Goal: Transaction & Acquisition: Book appointment/travel/reservation

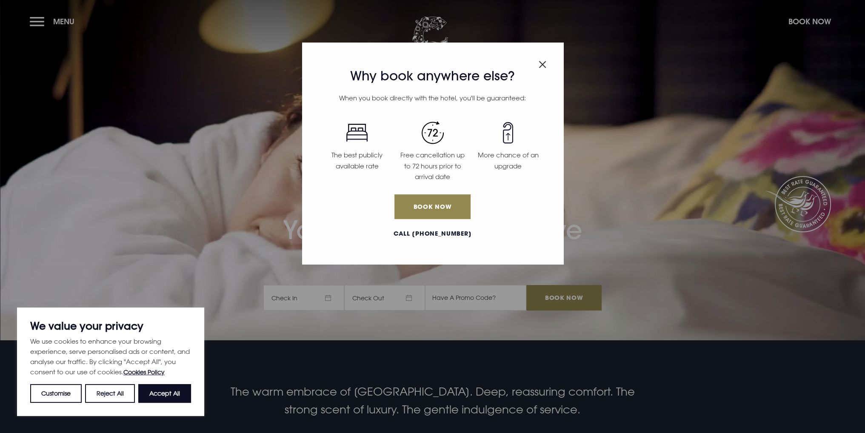
click at [540, 64] on img "Close modal" at bounding box center [542, 64] width 8 height 7
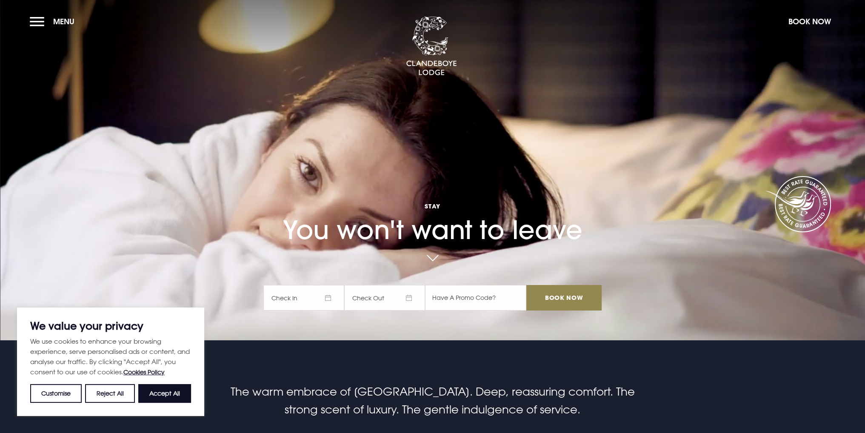
click at [299, 298] on span "Check In" at bounding box center [303, 298] width 81 height 26
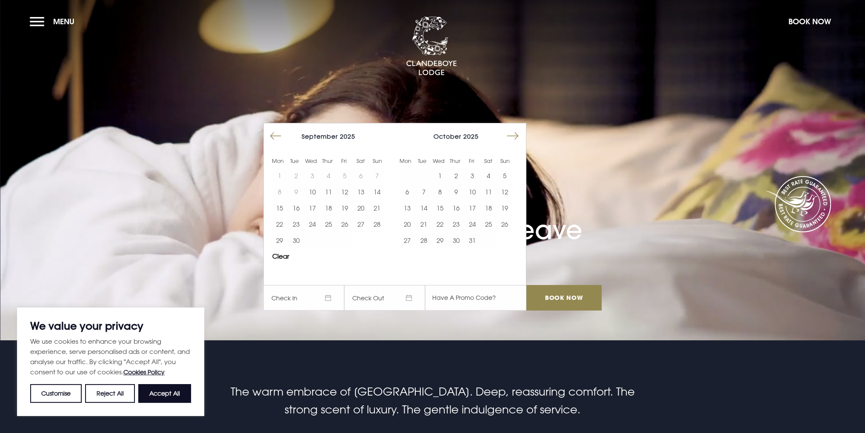
click at [520, 133] on button "Move forward to switch to the next month." at bounding box center [512, 136] width 16 height 16
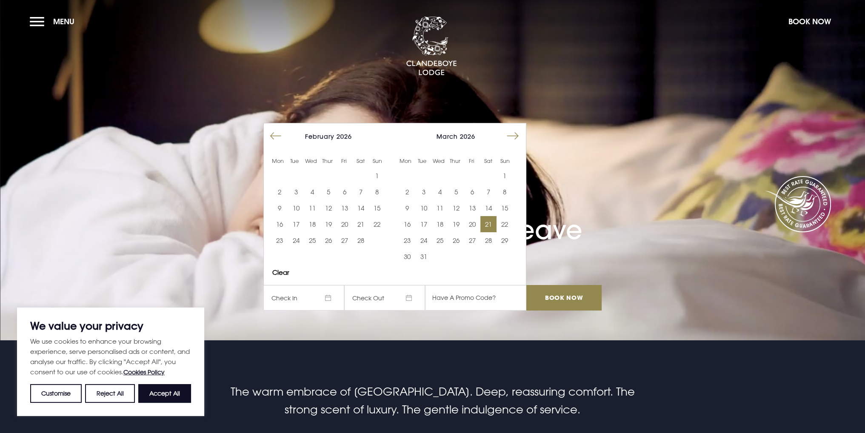
click at [493, 223] on button "21" at bounding box center [488, 224] width 16 height 16
click at [507, 224] on button "22" at bounding box center [504, 224] width 16 height 16
click at [475, 293] on input "text" at bounding box center [475, 298] width 101 height 26
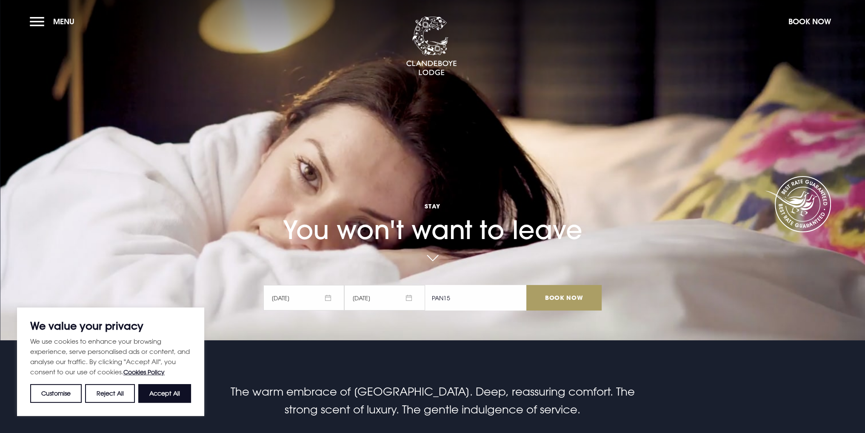
type input "PAN15"
click at [567, 290] on input "Book Now" at bounding box center [563, 298] width 75 height 26
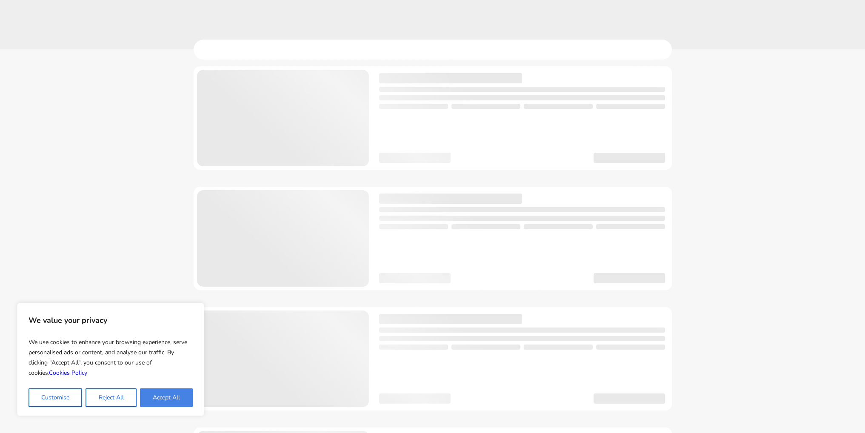
click at [165, 399] on button "Accept All" at bounding box center [166, 397] width 53 height 19
checkbox input "true"
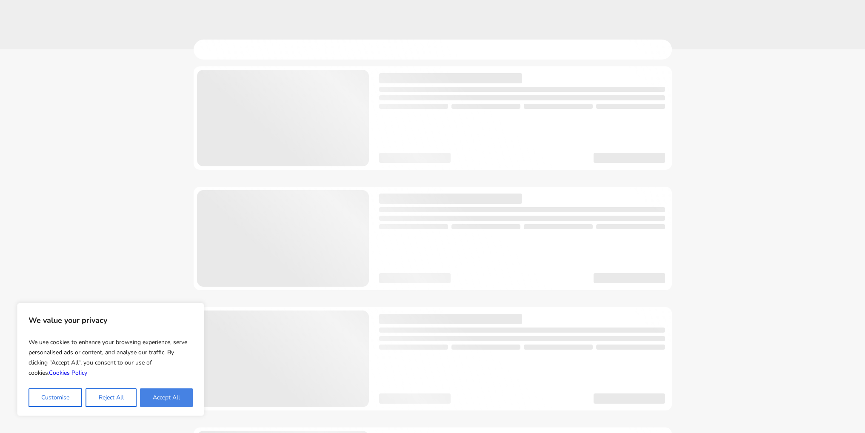
checkbox input "true"
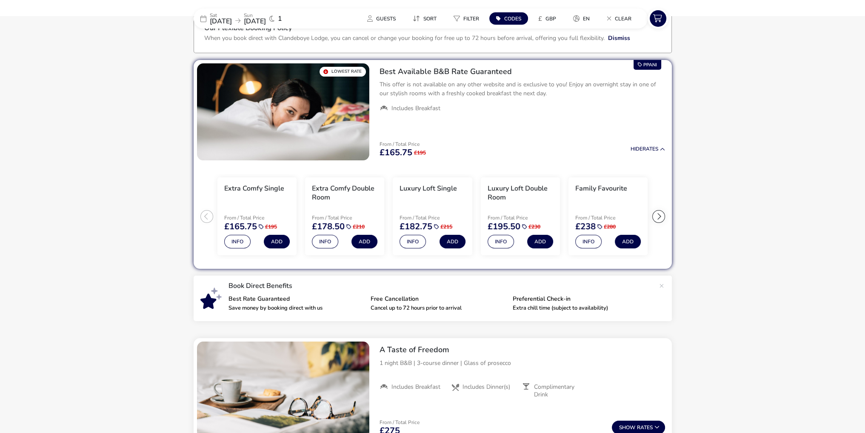
scroll to position [34, 0]
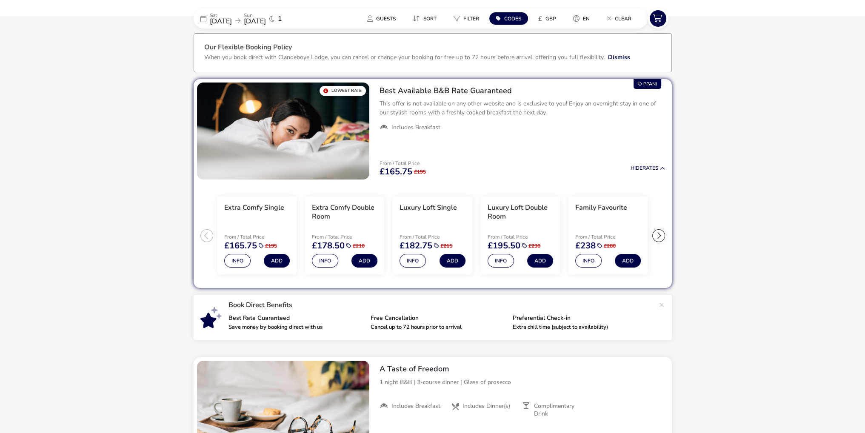
click at [662, 232] on div at bounding box center [658, 235] width 13 height 13
click at [662, 232] on ul "Extra Comfy Single From / Total Price £165.75 £195 Info Add Extra Comfy Double …" at bounding box center [433, 235] width 478 height 105
click at [202, 234] on div at bounding box center [206, 235] width 13 height 13
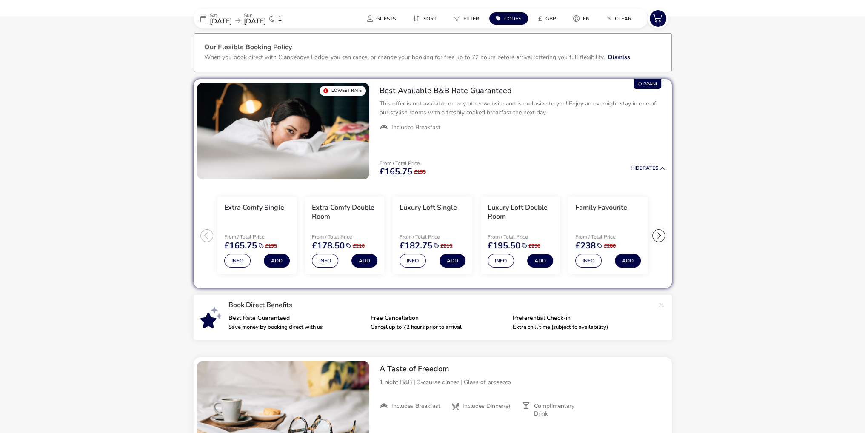
click at [202, 234] on ul "Extra Comfy Single From / Total Price £165.75 £195 Info Add Extra Comfy Double …" at bounding box center [433, 235] width 478 height 105
click at [658, 235] on div at bounding box center [658, 235] width 13 height 13
click at [658, 235] on ul "Extra Comfy Single From / Total Price £165.75 £195 Info Add Extra Comfy Double …" at bounding box center [433, 235] width 478 height 105
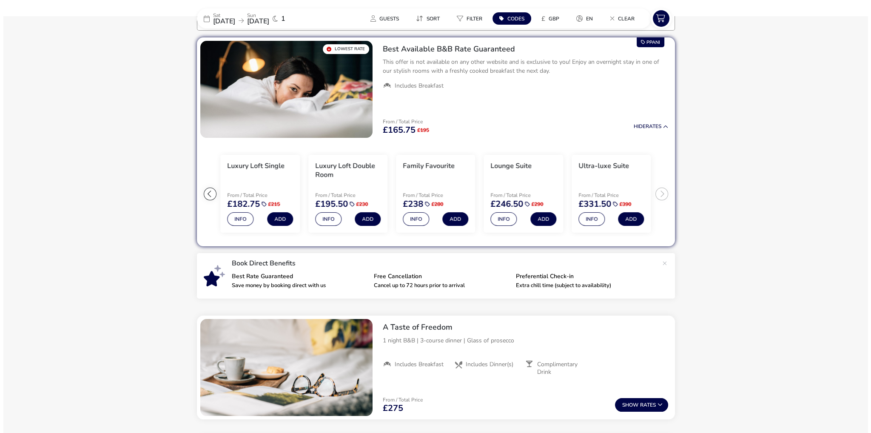
scroll to position [76, 0]
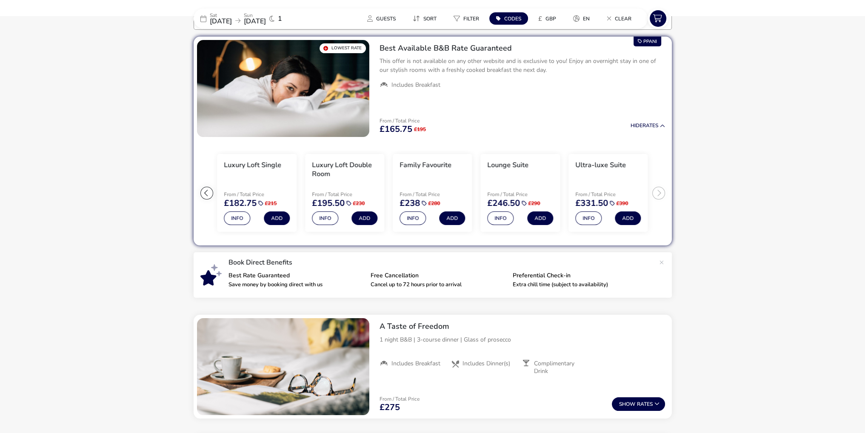
click at [658, 191] on ul "Extra Comfy Single From / Total Price £165.75 £195 Info Add Extra Comfy Double …" at bounding box center [433, 192] width 478 height 105
click at [583, 220] on button "Info" at bounding box center [588, 218] width 26 height 14
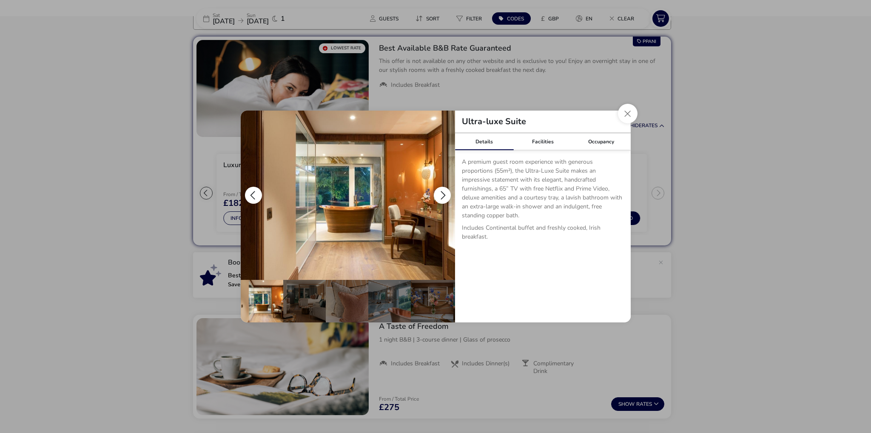
click at [441, 196] on button "details" at bounding box center [442, 195] width 17 height 17
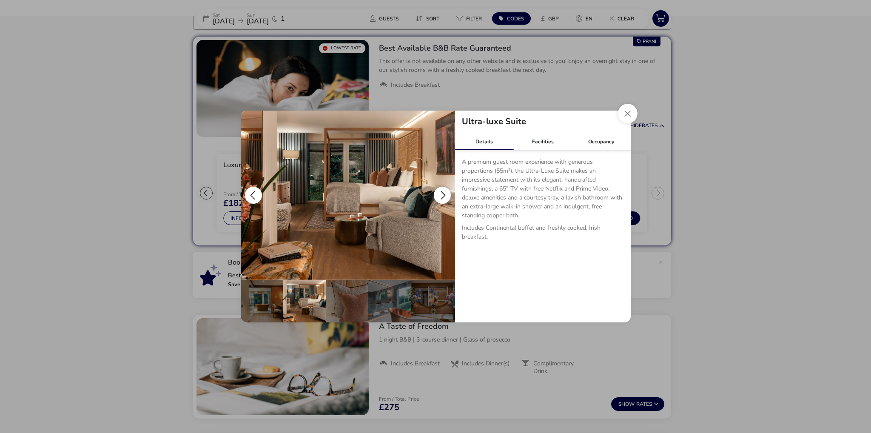
click at [440, 189] on button "details" at bounding box center [442, 195] width 17 height 17
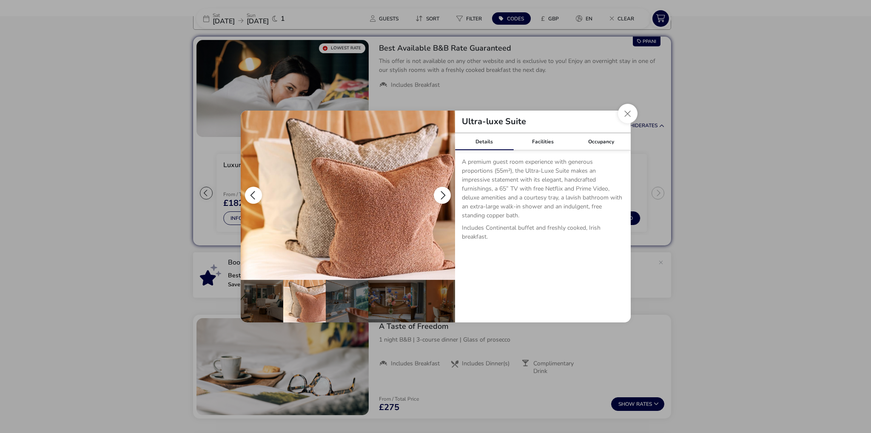
click at [441, 192] on button "details" at bounding box center [442, 195] width 17 height 17
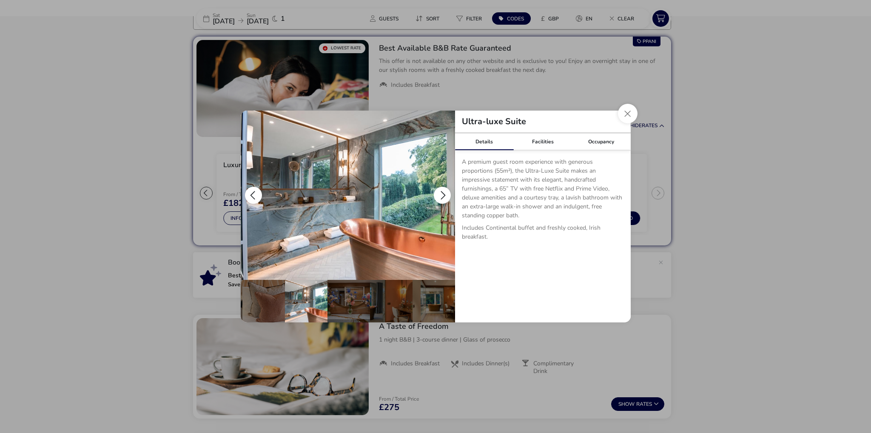
click at [439, 194] on button "details" at bounding box center [442, 195] width 17 height 17
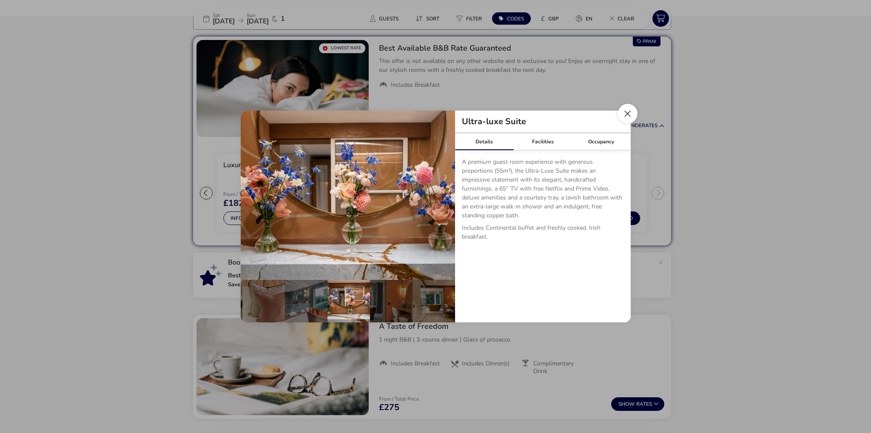
click at [628, 112] on button "Close dialog" at bounding box center [628, 114] width 20 height 20
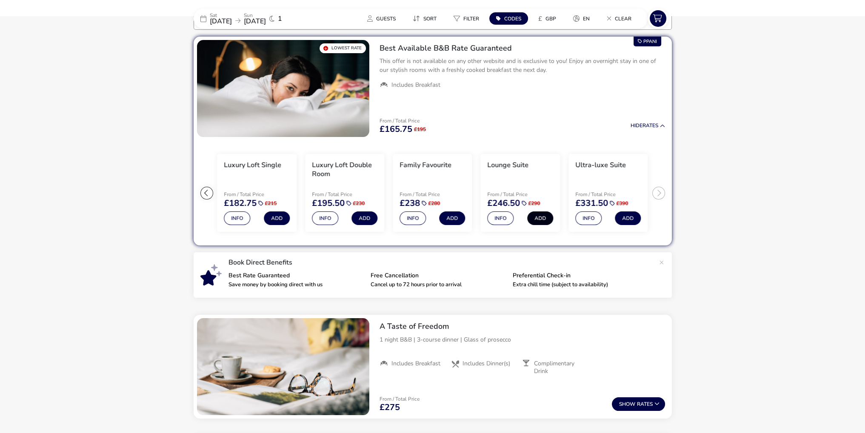
click at [539, 215] on button "Add" at bounding box center [540, 218] width 26 height 14
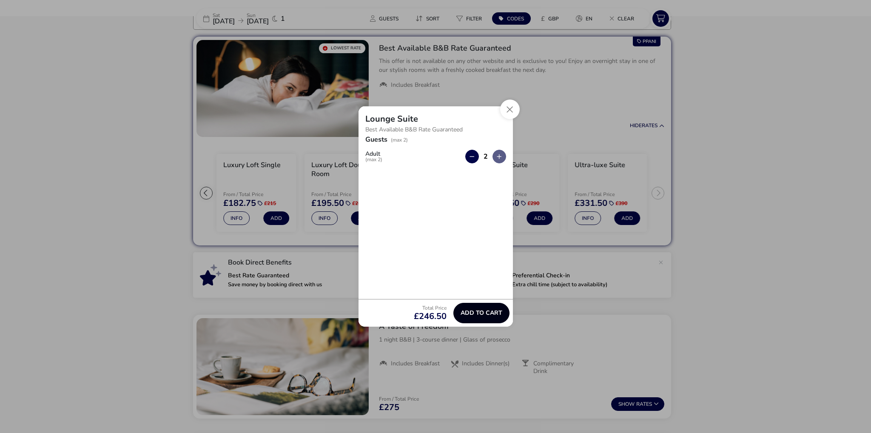
click at [488, 315] on span "Add to cart" at bounding box center [482, 313] width 42 height 6
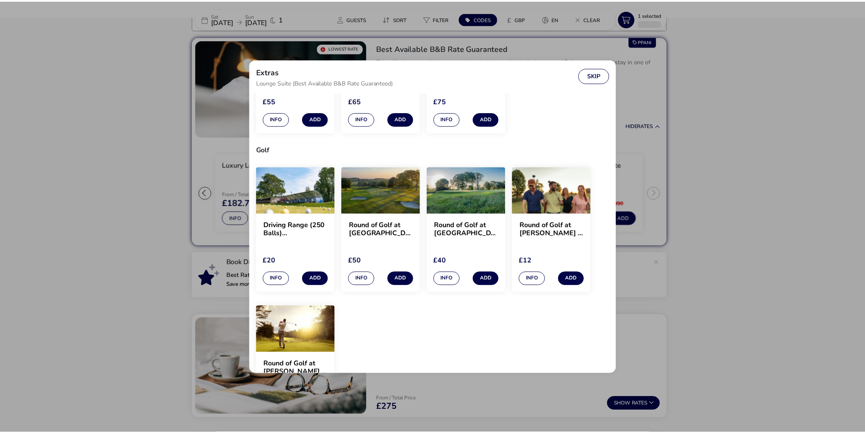
scroll to position [646, 0]
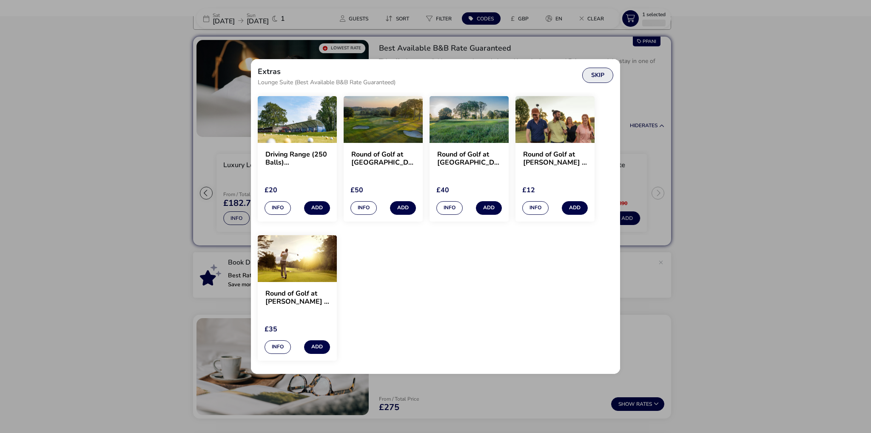
click at [607, 75] on button "Skip" at bounding box center [597, 75] width 31 height 15
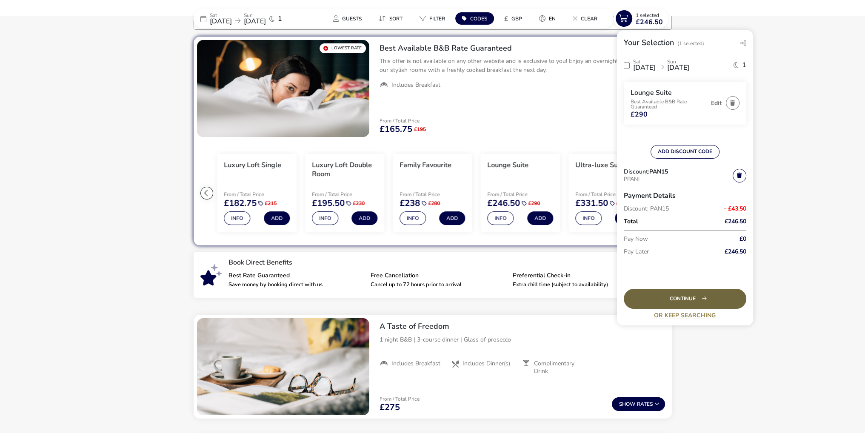
click at [684, 301] on div "Continue" at bounding box center [685, 299] width 122 height 20
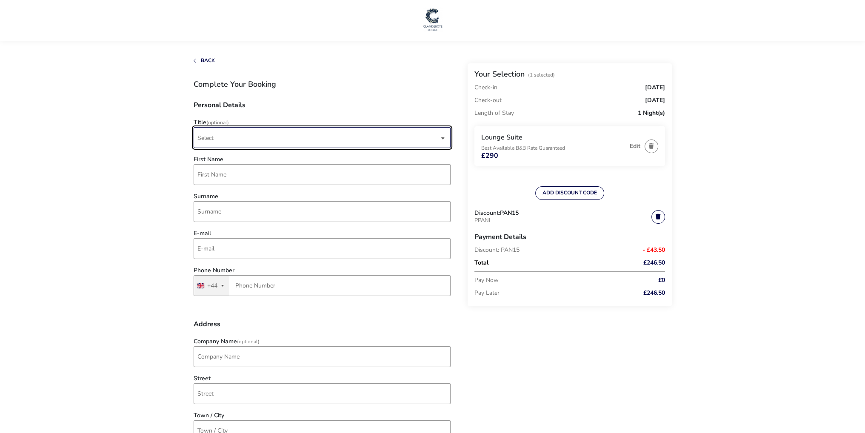
click at [301, 139] on span "Select" at bounding box center [318, 138] width 242 height 20
click at [208, 200] on li "Mrs" at bounding box center [322, 200] width 257 height 21
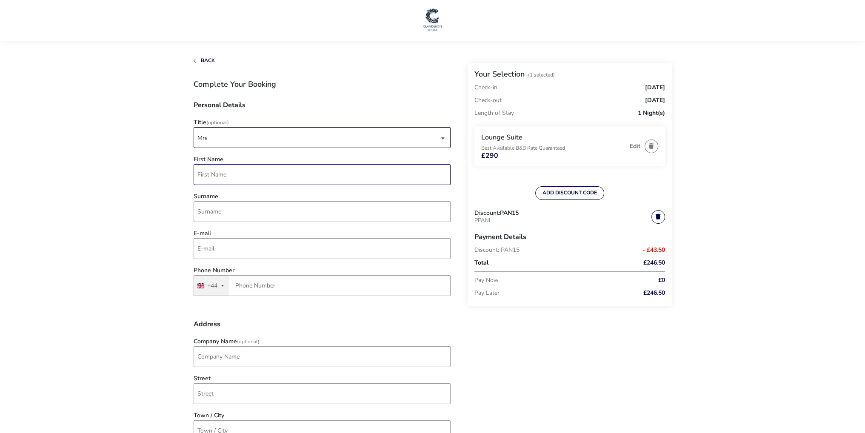
click at [231, 172] on input "First Name" at bounding box center [322, 174] width 257 height 21
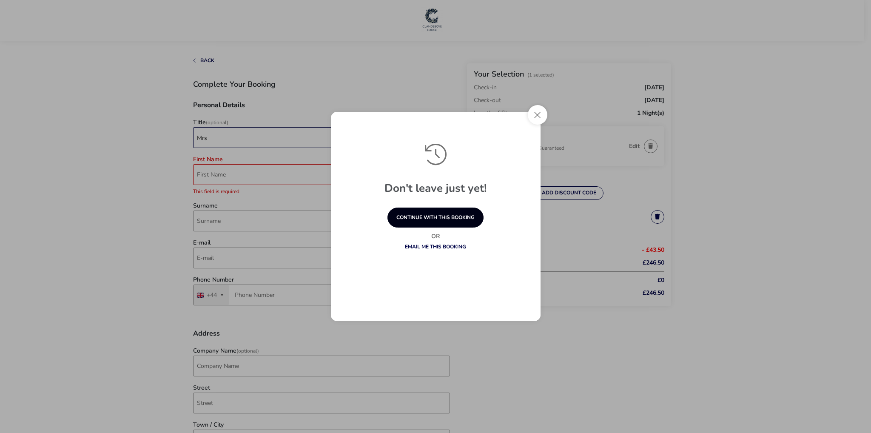
click at [419, 215] on button "continue with this booking" at bounding box center [435, 218] width 96 height 20
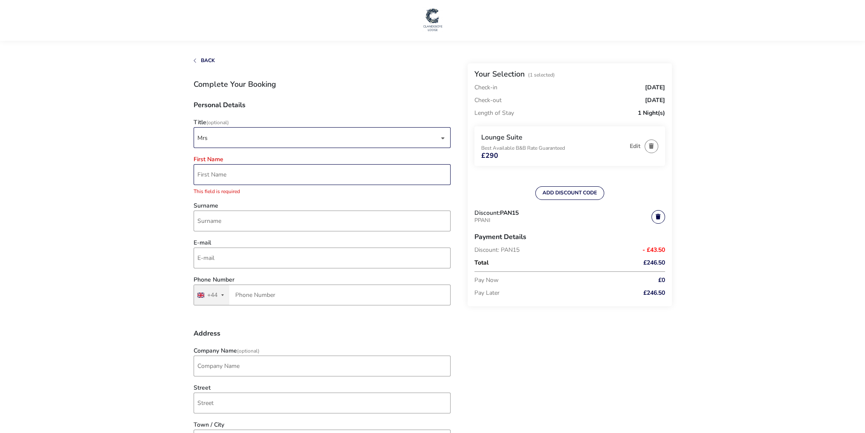
click at [225, 167] on input "First Name" at bounding box center [322, 174] width 257 height 21
type input "[PERSON_NAME]"
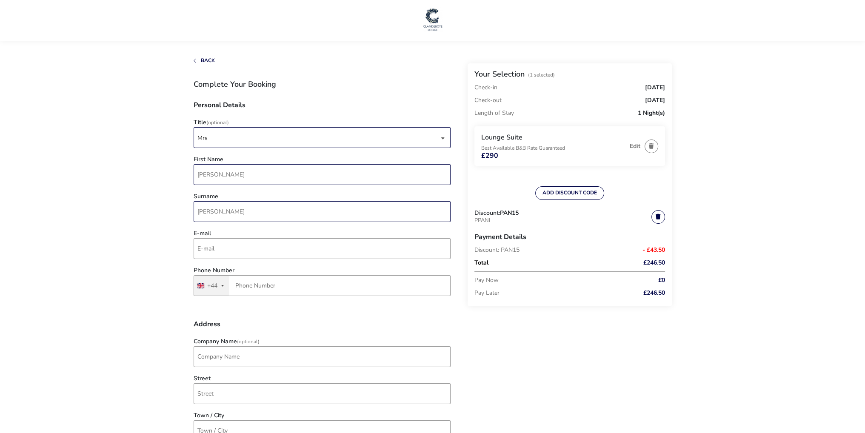
type input "[PERSON_NAME]"
type input "[EMAIL_ADDRESS][DOMAIN_NAME]"
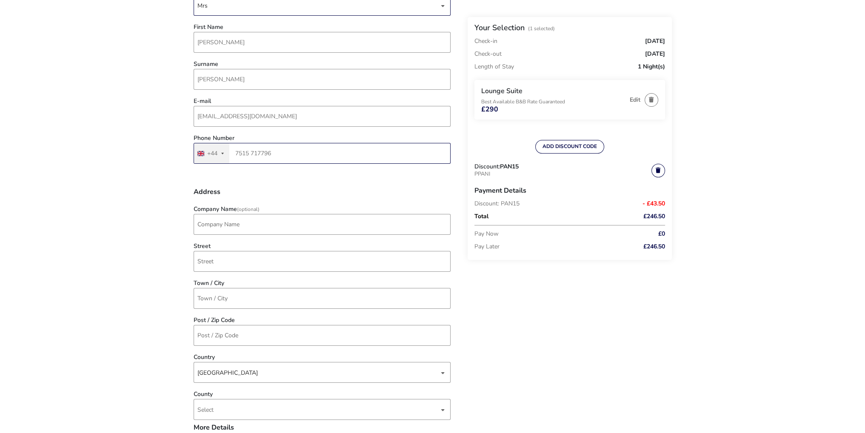
scroll to position [142, 0]
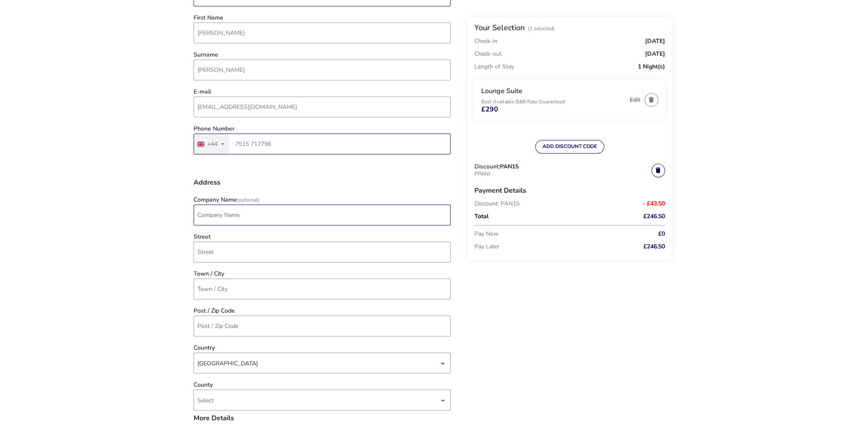
type input "7515 717796"
click at [233, 216] on input "Company Name (Optional)" at bounding box center [322, 215] width 257 height 21
type input "[PERSON_NAME] Portrait Studio Limited"
type input "q"
type input "Unit [STREET_ADDRESS]"
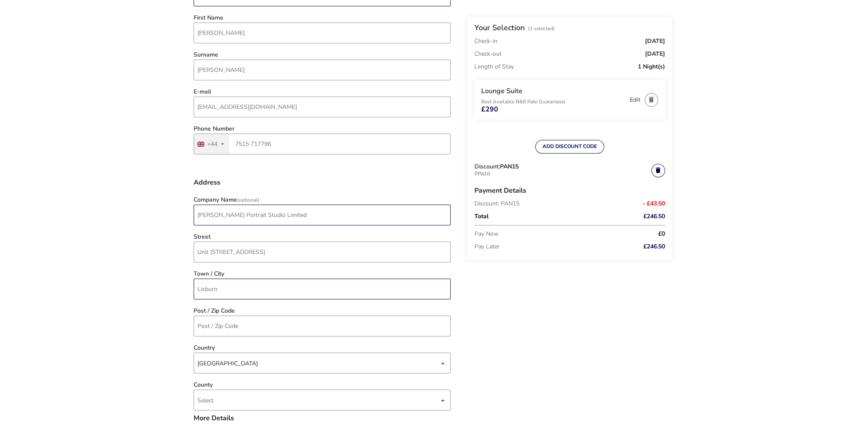
type input "Lisburn"
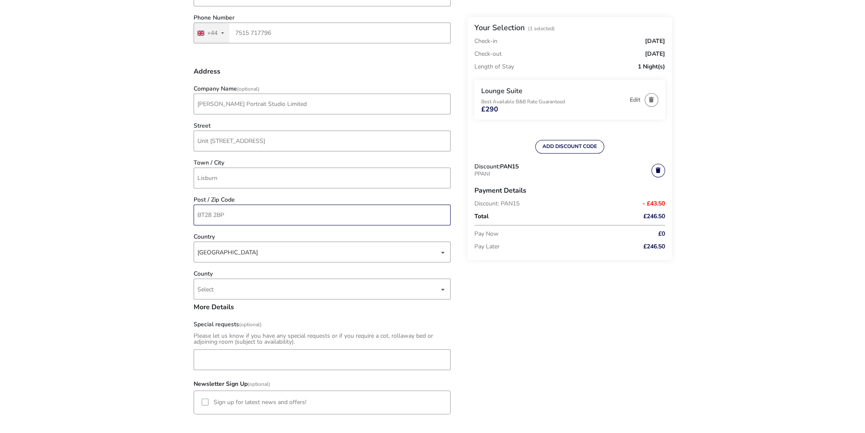
scroll to position [255, 0]
type input "BT28 2BP"
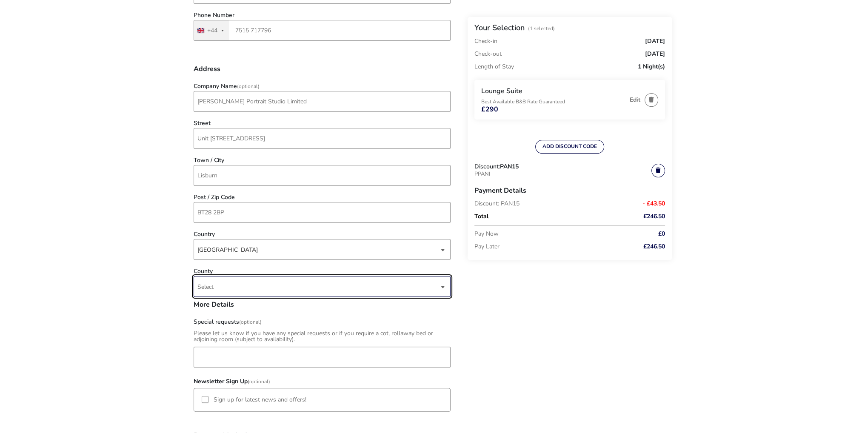
click at [229, 286] on span "Select" at bounding box center [318, 286] width 242 height 20
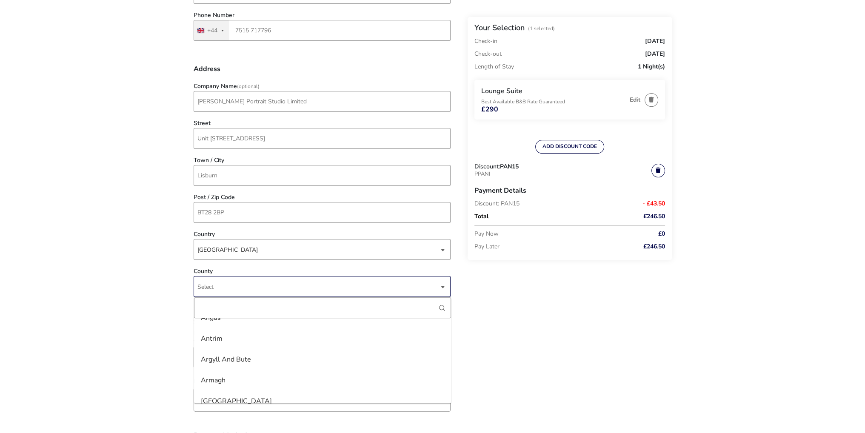
scroll to position [71, 0]
click at [205, 340] on li "Antrim" at bounding box center [322, 341] width 257 height 21
click at [135, 315] on naf-accommodations-shell "Back Your Selection (1 Selected) Check-in [DATE] Check-out [DATE] Length of Sta…" at bounding box center [432, 290] width 865 height 1090
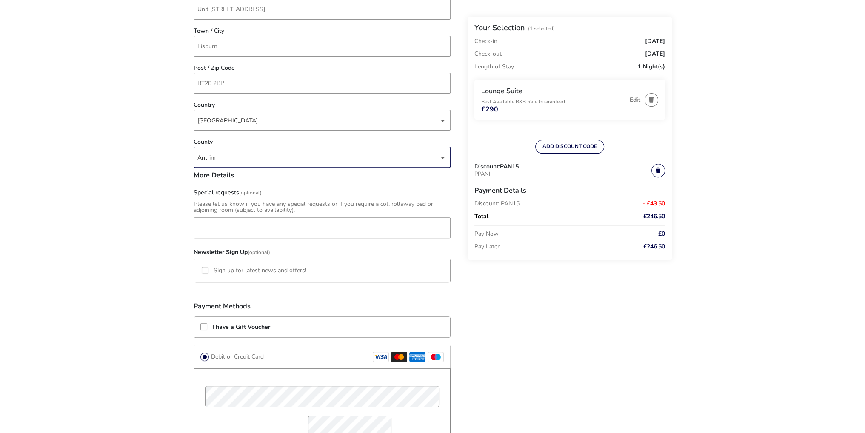
scroll to position [383, 0]
click at [223, 228] on input "Special requests (Optional)" at bounding box center [322, 229] width 257 height 21
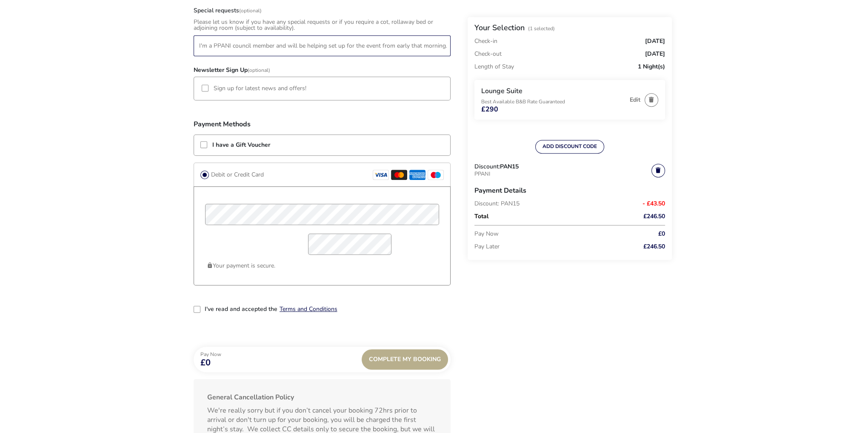
scroll to position [567, 0]
type input "Early checkin would be great if possible, as I'm a PPANI council member and wil…"
click at [338, 271] on p "Your payment is secure." at bounding box center [322, 265] width 231 height 13
click at [199, 308] on div "2-term_condi" at bounding box center [197, 308] width 7 height 7
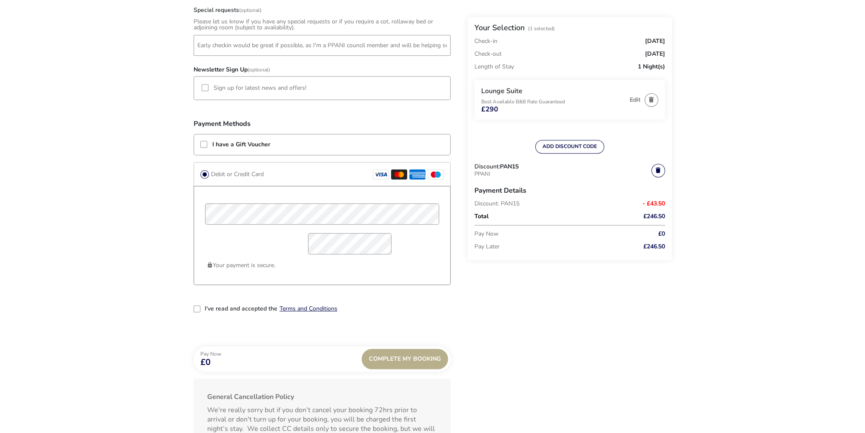
scroll to position [4, 4]
click at [390, 358] on div "Complete My Booking" at bounding box center [405, 359] width 86 height 20
